Goal: Information Seeking & Learning: Find specific fact

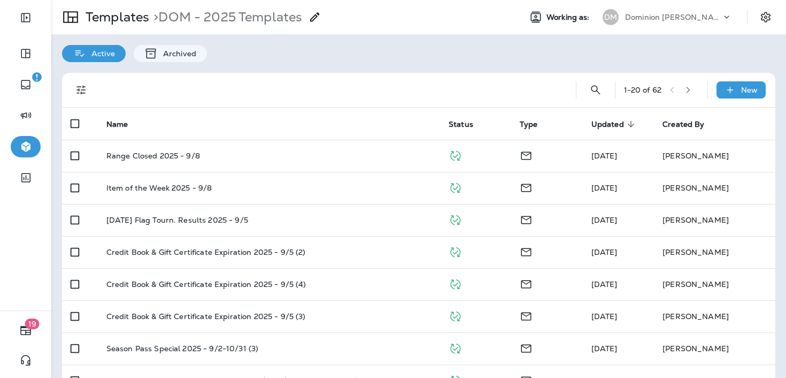
click at [639, 21] on p "Dominion [PERSON_NAME]" at bounding box center [673, 17] width 96 height 9
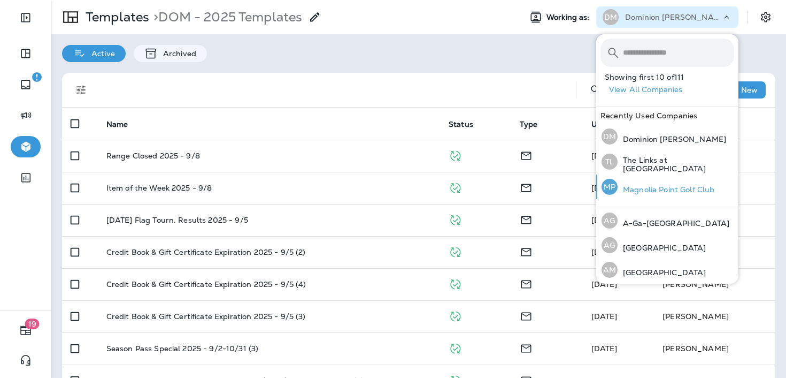
click at [631, 185] on p "Magnolia Point Golf Club" at bounding box center [666, 189] width 97 height 9
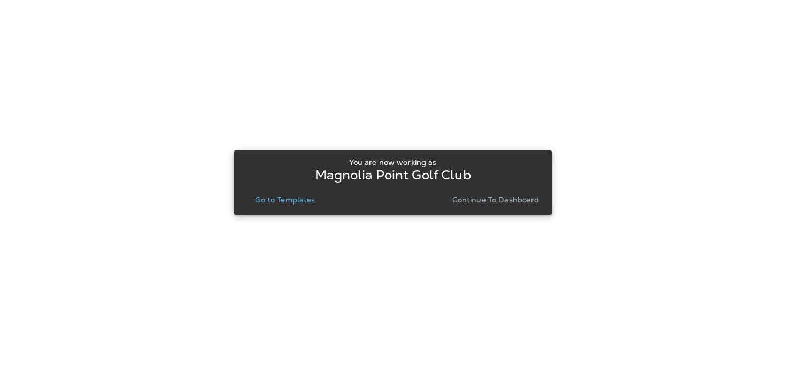
click at [515, 200] on p "Continue to Dashboard" at bounding box center [495, 199] width 87 height 9
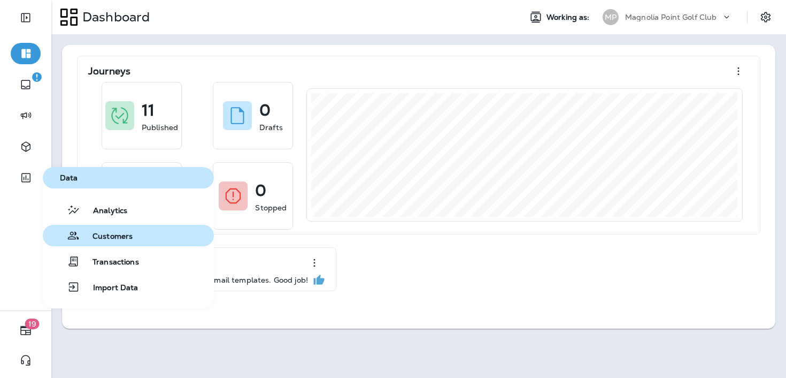
click at [70, 226] on button "Customers" at bounding box center [128, 235] width 171 height 21
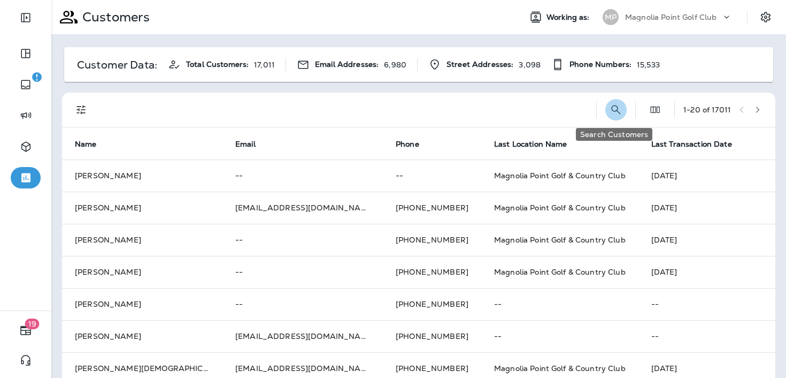
click at [615, 112] on icon "Search Customers" at bounding box center [616, 109] width 13 height 13
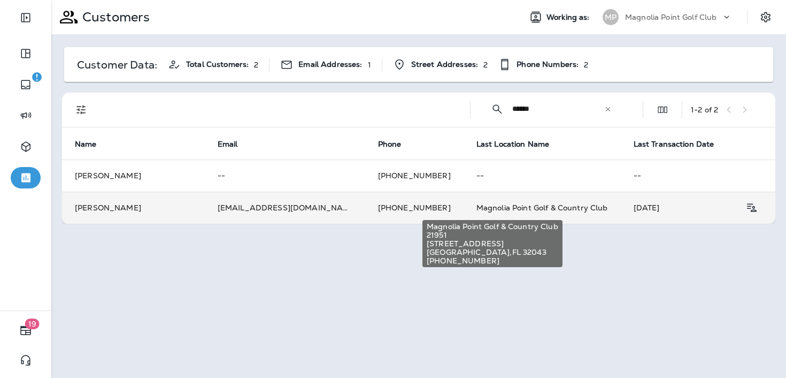
type input "******"
click at [545, 208] on span "Magnolia Point Golf & Country Club" at bounding box center [542, 208] width 132 height 10
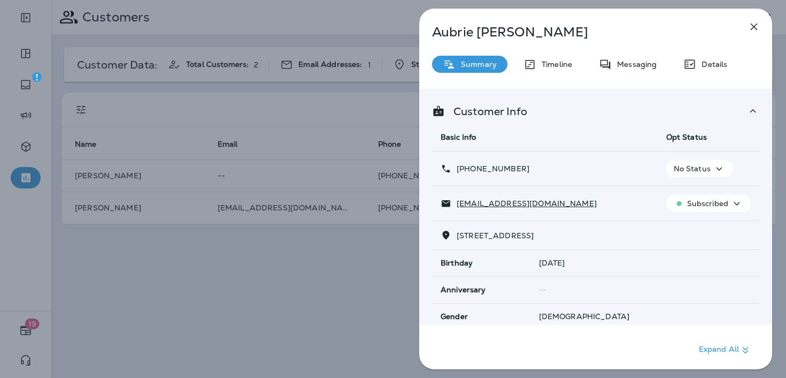
drag, startPoint x: 756, startPoint y: 26, endPoint x: 714, endPoint y: 134, distance: 116.3
click at [714, 134] on div "[PERSON_NAME] Summary Timeline Messaging Details Customer Info Basic Info Opt S…" at bounding box center [595, 189] width 353 height 360
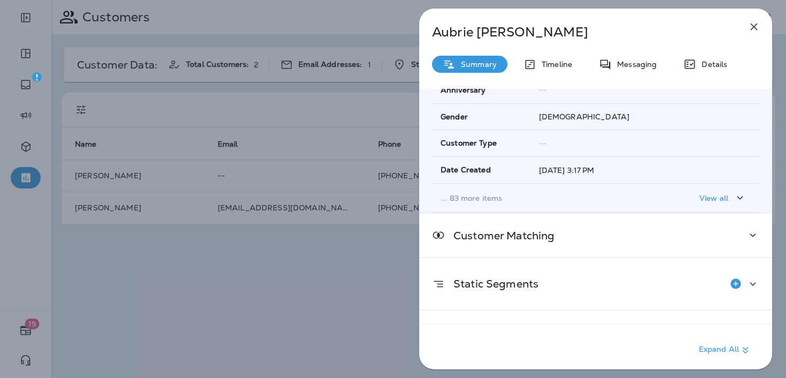
scroll to position [230, 0]
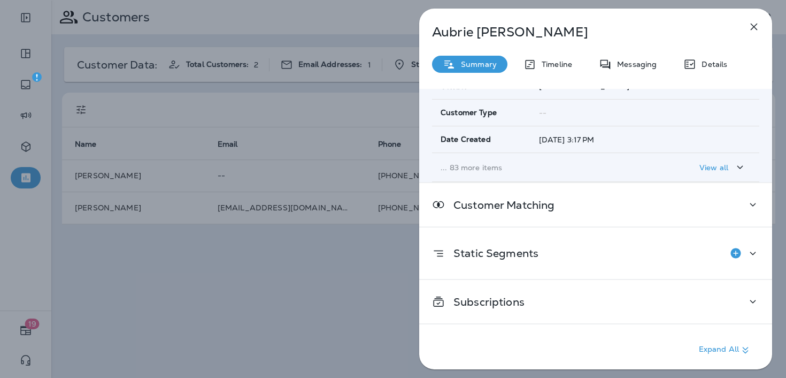
click at [574, 72] on div "Timeline" at bounding box center [548, 64] width 70 height 17
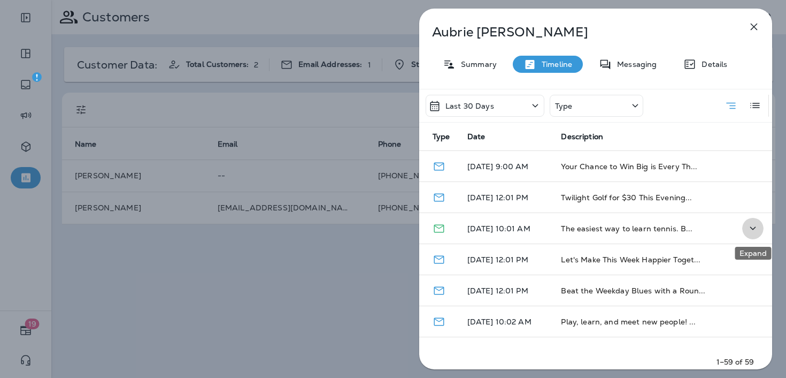
click at [753, 226] on icon "Expand" at bounding box center [752, 227] width 13 height 13
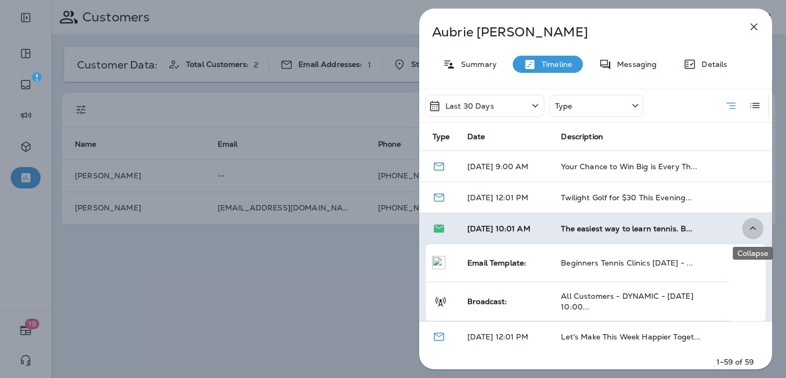
click at [753, 226] on icon "Collapse" at bounding box center [752, 227] width 13 height 13
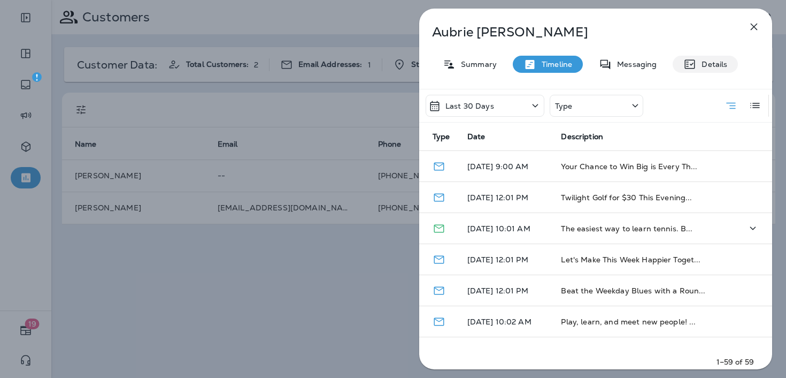
click at [694, 64] on icon at bounding box center [690, 64] width 10 height 9
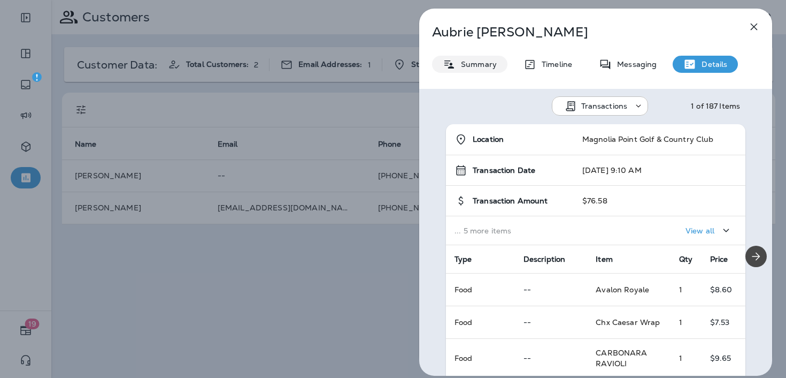
click at [487, 72] on div "Summary" at bounding box center [469, 64] width 75 height 17
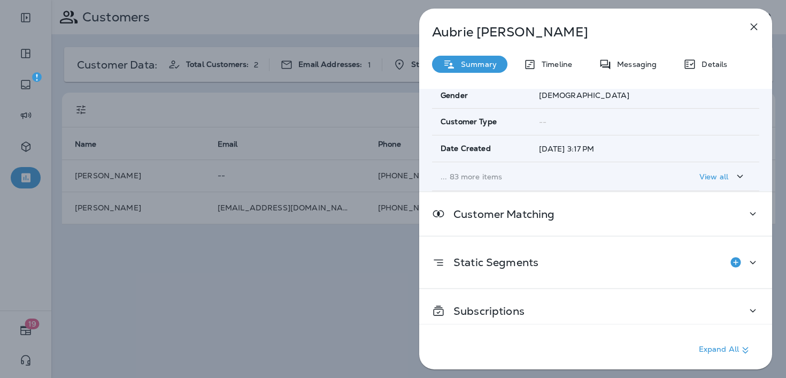
scroll to position [230, 0]
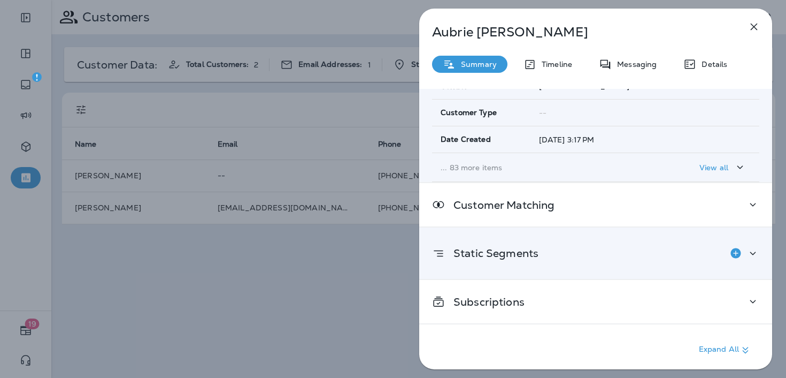
click at [711, 250] on div "Static Segments" at bounding box center [595, 252] width 327 height 21
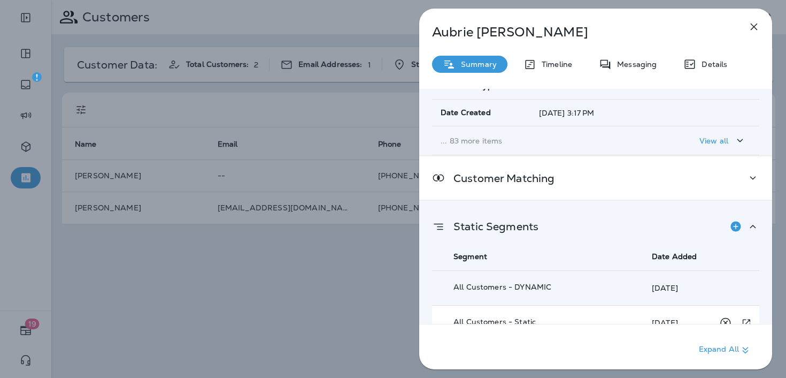
scroll to position [235, 0]
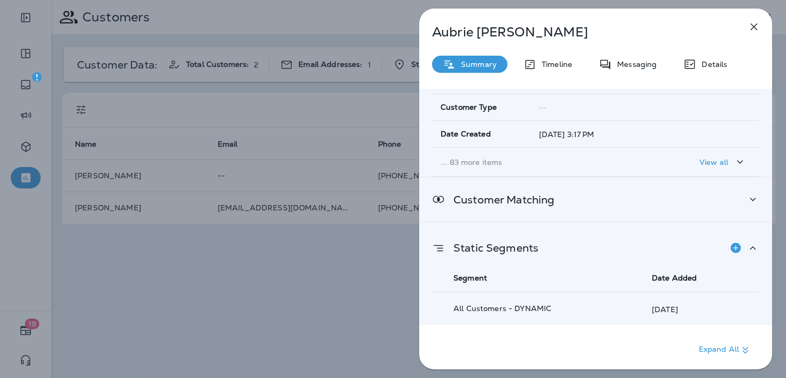
click at [715, 213] on div "Customer Matching" at bounding box center [595, 199] width 353 height 43
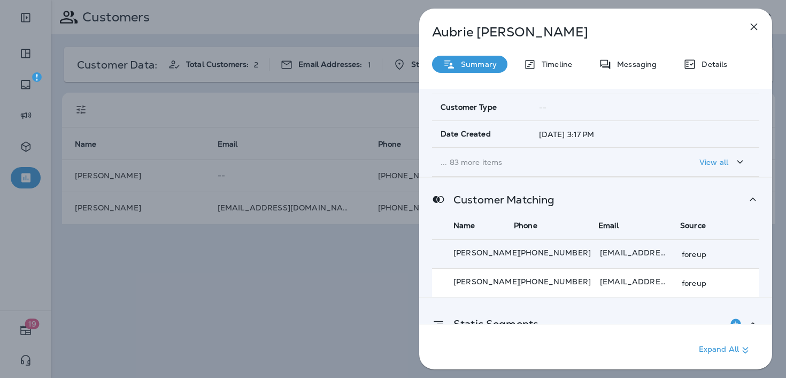
click at [657, 287] on td "[EMAIL_ADDRESS][DOMAIN_NAME]" at bounding box center [637, 282] width 82 height 29
click at [592, 282] on p "[PHONE_NUMBER]" at bounding box center [558, 281] width 80 height 9
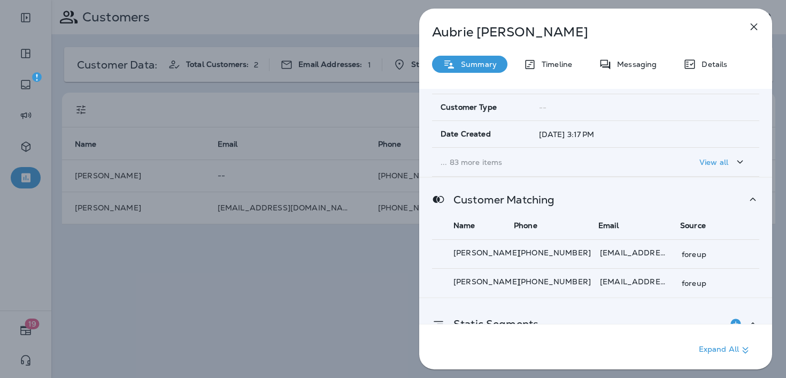
click at [749, 199] on icon at bounding box center [752, 199] width 13 height 13
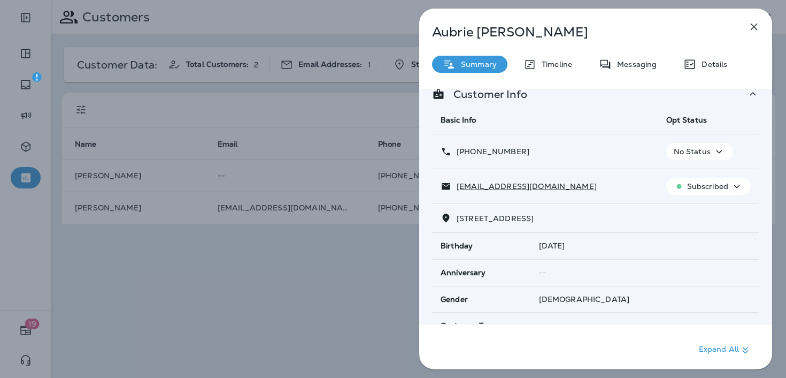
scroll to position [20, 0]
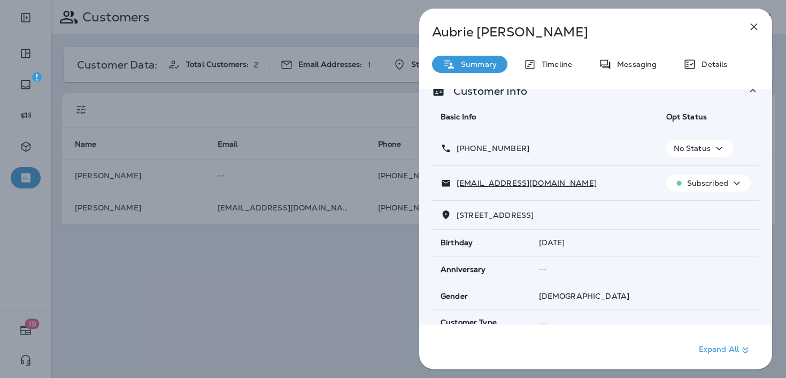
click at [752, 32] on icon "button" at bounding box center [754, 26] width 13 height 13
